Goal: Find specific page/section: Find specific page/section

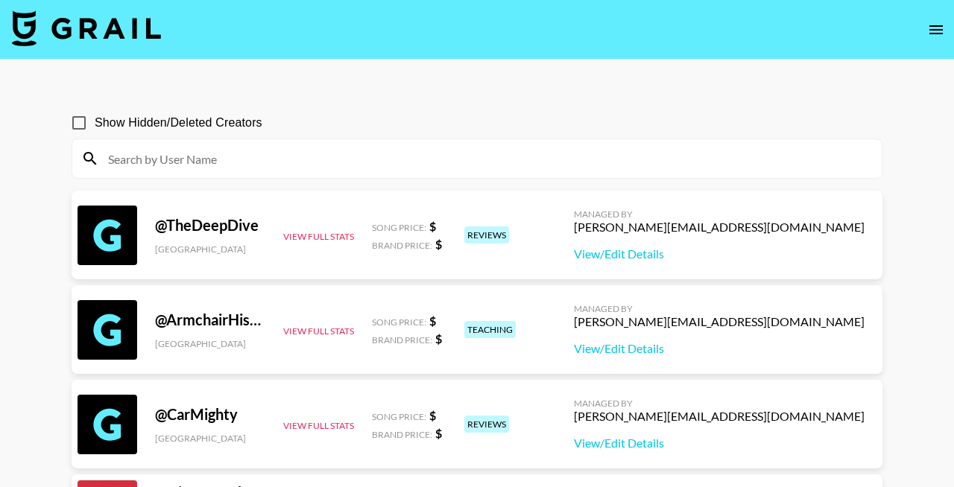
click at [258, 156] on input at bounding box center [485, 159] width 773 height 24
paste input "letataylornails"
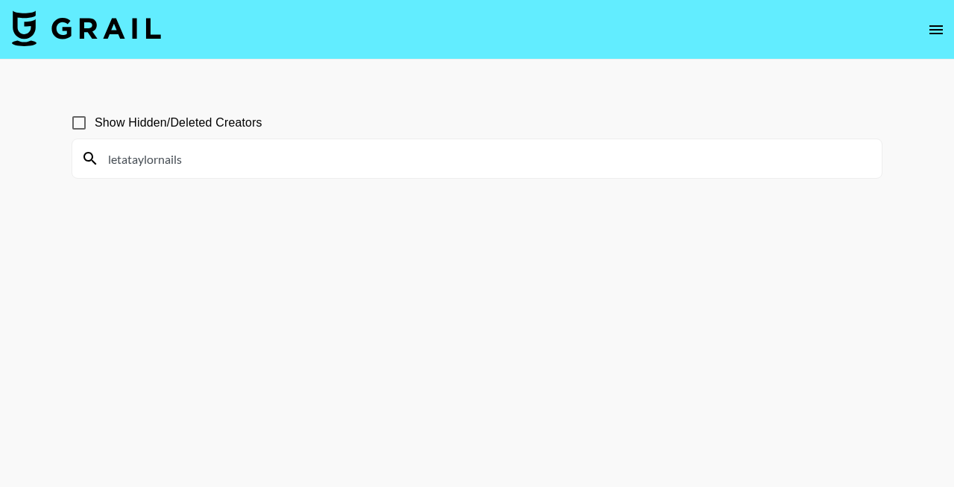
type input "letataylornails"
click at [79, 123] on input "Show Hidden/Deleted Creators" at bounding box center [78, 122] width 31 height 31
checkbox input "true"
click at [286, 87] on main "Show Hidden/Deleted Creators letataylornails" at bounding box center [477, 280] width 954 height 440
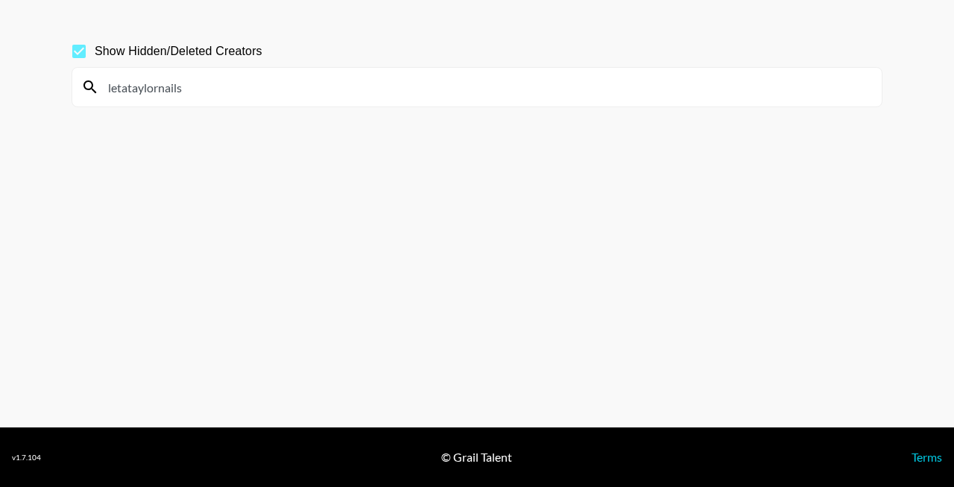
click at [287, 89] on input "letataylornails" at bounding box center [485, 87] width 773 height 24
paste input "victoriabazua"
type input "victoriabazuavictoriabazua"
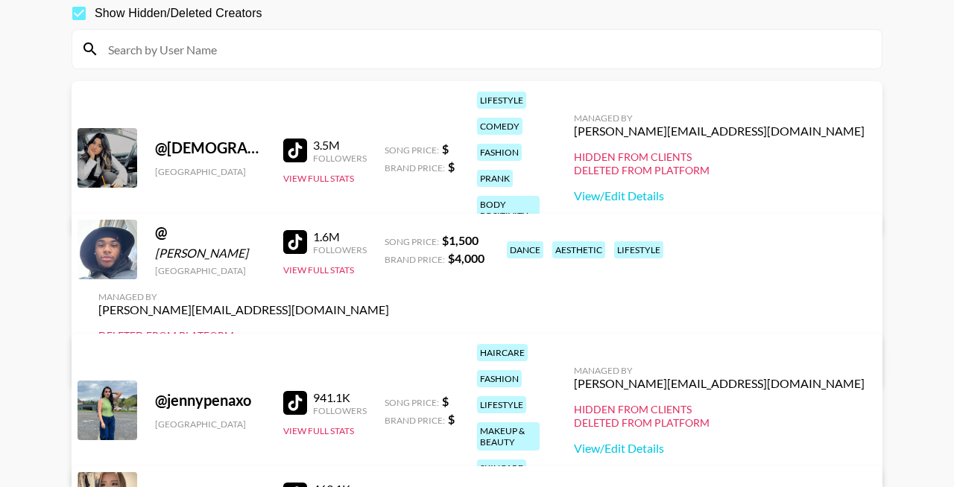
paste input "victoriabazua"
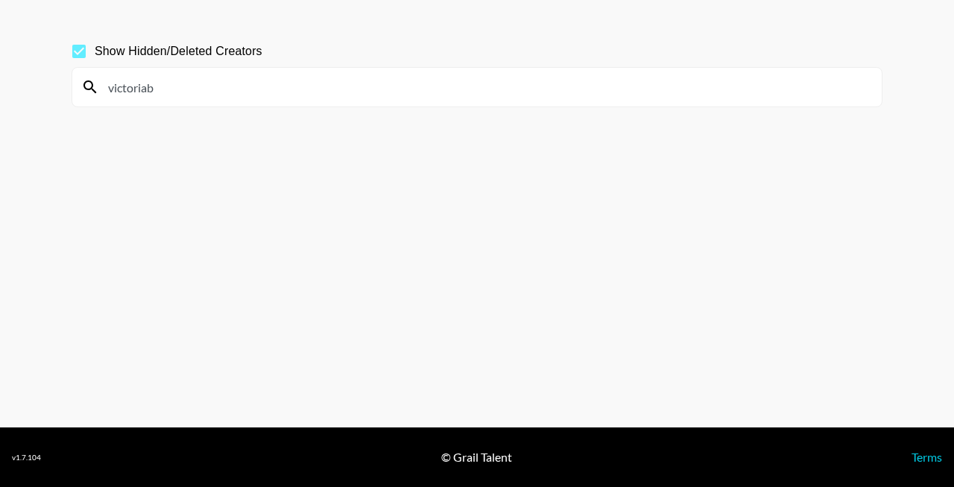
type input "victoriab"
